Goal: Task Accomplishment & Management: Use online tool/utility

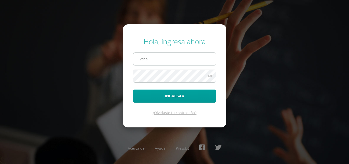
type input "[EMAIL_ADDRESS][DOMAIN_NAME]"
click at [210, 76] on icon at bounding box center [209, 76] width 7 height 6
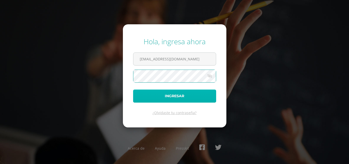
click at [169, 96] on button "Ingresar" at bounding box center [174, 95] width 83 height 13
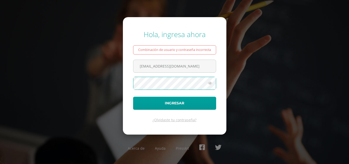
click at [208, 83] on icon at bounding box center [209, 83] width 7 height 6
click at [210, 83] on icon at bounding box center [209, 83] width 7 height 6
click at [208, 82] on icon at bounding box center [209, 83] width 7 height 6
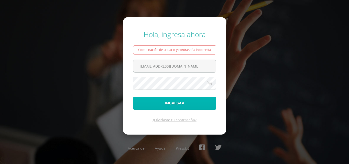
click at [166, 104] on button "Ingresar" at bounding box center [174, 102] width 83 height 13
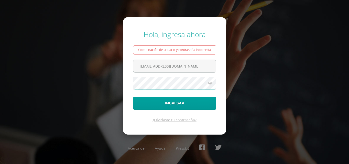
click at [209, 82] on icon at bounding box center [209, 83] width 7 height 6
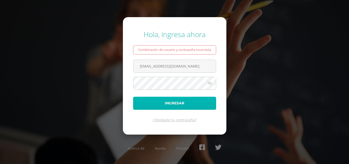
click at [168, 101] on button "Ingresar" at bounding box center [174, 102] width 83 height 13
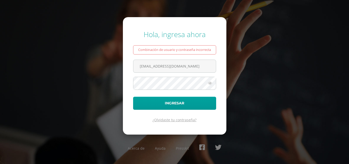
click at [166, 120] on link "¿Olvidaste tu contraseña?" at bounding box center [174, 119] width 44 height 5
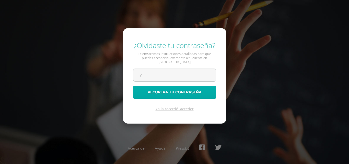
type input "[EMAIL_ADDRESS][DOMAIN_NAME]"
click at [168, 91] on button "Recupera tu contraseña" at bounding box center [174, 91] width 83 height 13
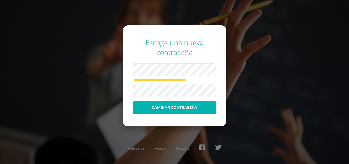
click at [160, 109] on button "Cambiar contraseña" at bounding box center [174, 107] width 83 height 13
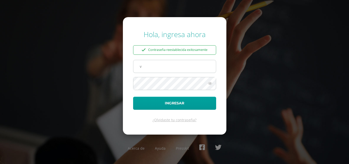
type input "vchavez@integralamericano.edu.gt"
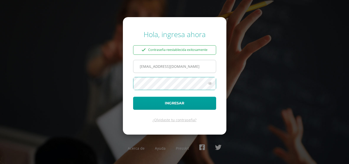
click at [133, 96] on button "Ingresar" at bounding box center [174, 102] width 83 height 13
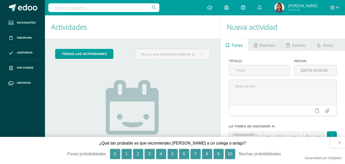
click at [339, 142] on button "×" at bounding box center [337, 142] width 15 height 11
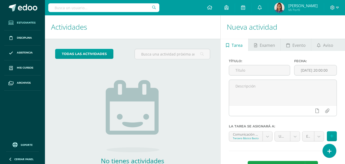
click at [35, 22] on span "Estudiantes" at bounding box center [26, 23] width 19 height 4
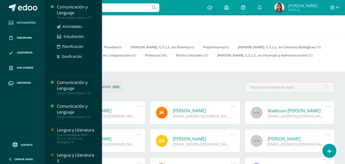
click at [75, 11] on div "Comunicación y Lenguaje" at bounding box center [76, 10] width 39 height 12
click at [72, 26] on span "Actividades" at bounding box center [73, 26] width 20 height 5
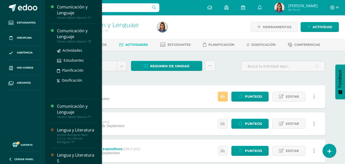
click at [67, 36] on div "Comunicación y Lenguaje" at bounding box center [76, 34] width 39 height 12
click at [65, 50] on span "Actividades" at bounding box center [73, 50] width 20 height 5
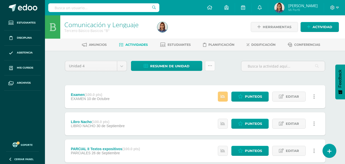
click at [212, 66] on link at bounding box center [210, 66] width 10 height 10
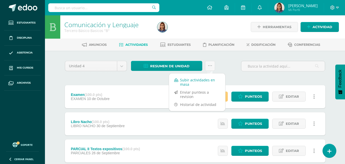
click at [192, 80] on link "Subir actividades en masa" at bounding box center [197, 82] width 56 height 12
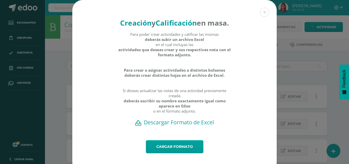
click at [144, 126] on h2 "Descargar Formato de Excel" at bounding box center [174, 121] width 186 height 7
click at [263, 13] on button at bounding box center [264, 12] width 9 height 9
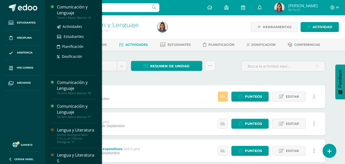
click at [65, 18] on div "Tercero Básico Basicos "A"" at bounding box center [76, 18] width 39 height 4
click at [67, 26] on span "Actividades" at bounding box center [73, 26] width 20 height 5
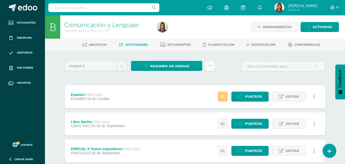
click at [211, 66] on icon at bounding box center [210, 66] width 4 height 4
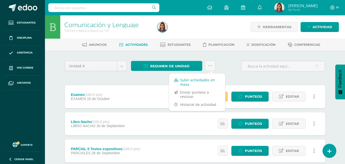
click at [192, 79] on link "Subir actividades en masa" at bounding box center [197, 82] width 56 height 12
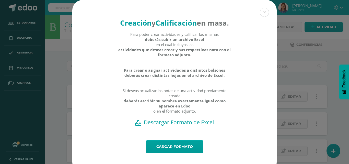
click at [158, 126] on h2 "Descargar Formato de Excel" at bounding box center [174, 121] width 186 height 7
click at [261, 13] on button at bounding box center [264, 12] width 9 height 9
